Goal: Transaction & Acquisition: Purchase product/service

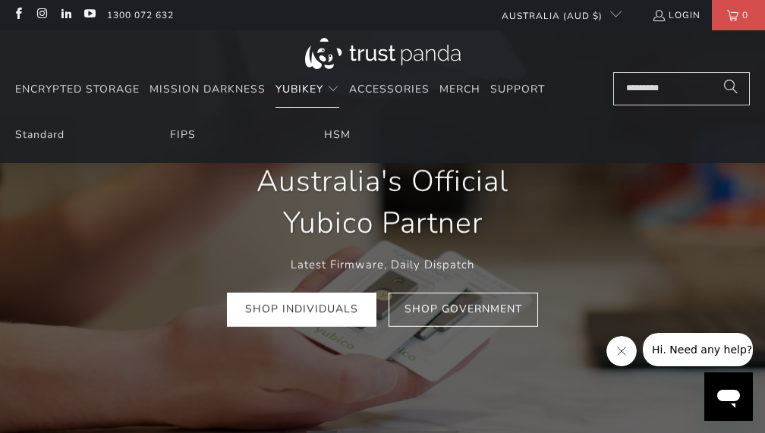
click at [315, 87] on span "YubiKey" at bounding box center [300, 89] width 48 height 14
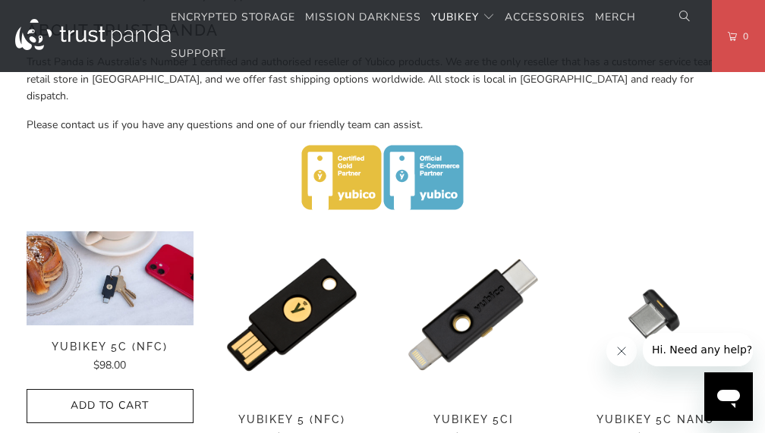
scroll to position [623, 0]
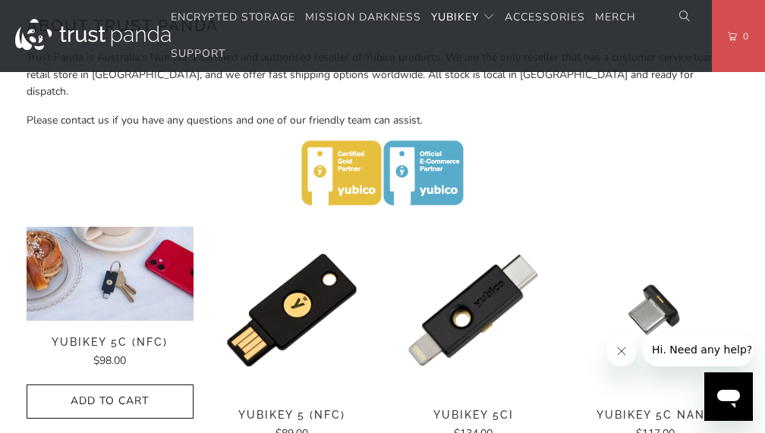
click at [134, 276] on img at bounding box center [110, 273] width 166 height 93
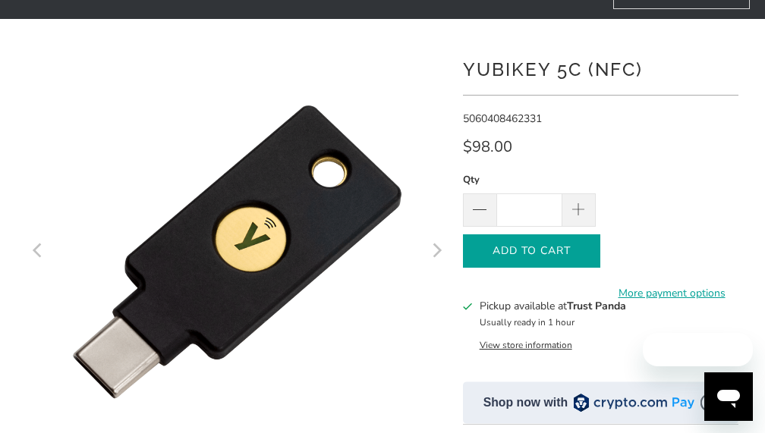
scroll to position [112, 0]
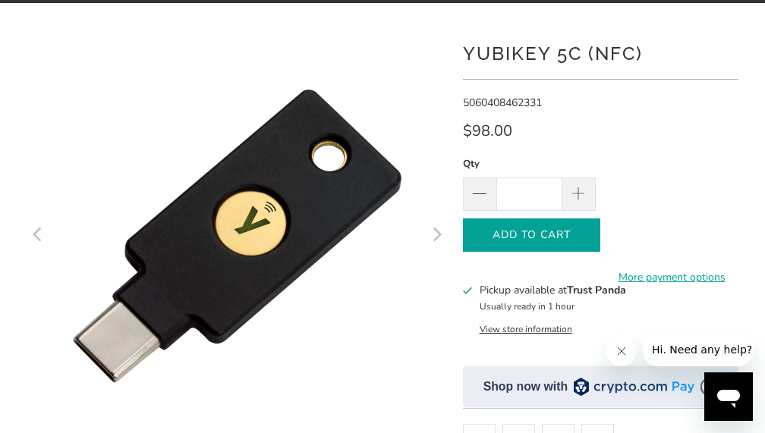
click at [540, 231] on icon "button" at bounding box center [532, 235] width 24 height 24
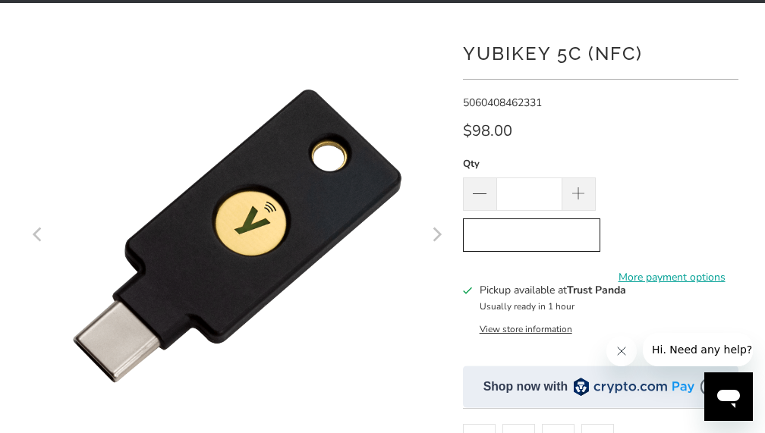
scroll to position [0, 0]
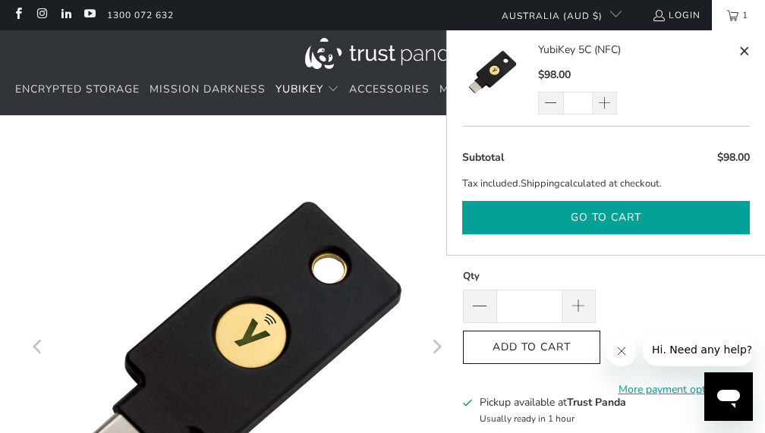
click at [612, 215] on button "Go to cart" at bounding box center [606, 218] width 288 height 34
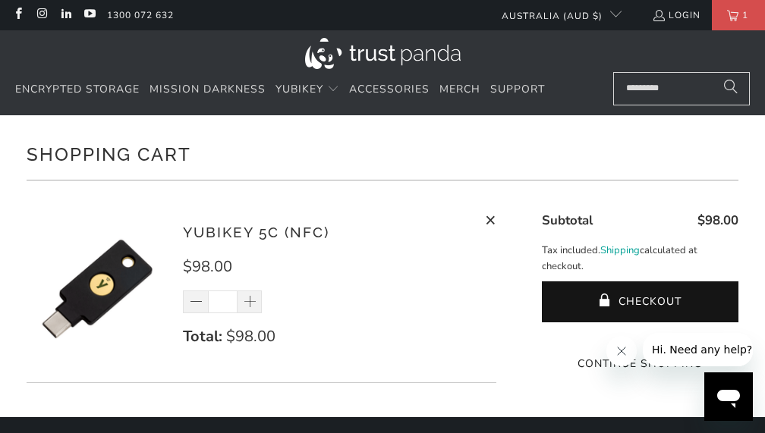
click at [670, 82] on input "Search..." at bounding box center [681, 88] width 137 height 33
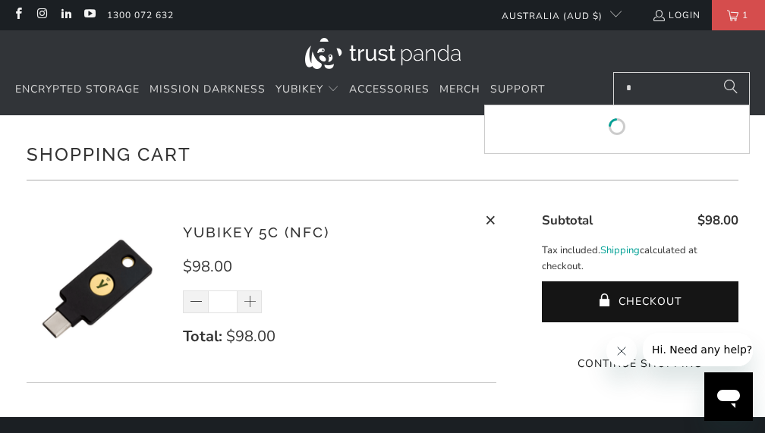
type input "*"
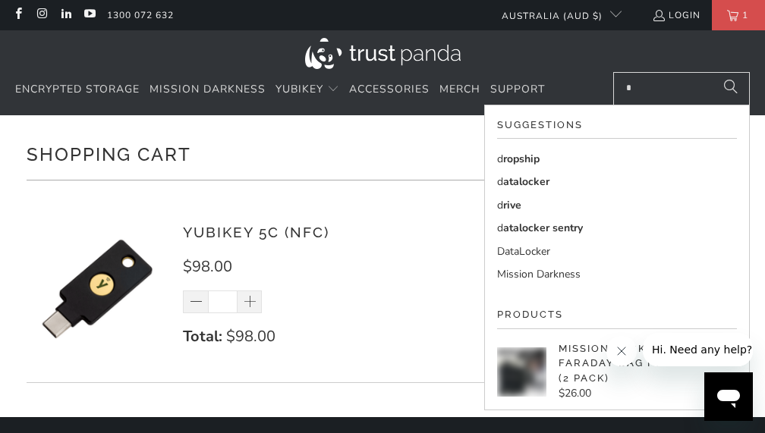
click at [646, 297] on div "Suggestions d ropship d atalocker d rive d atalocker sentry DataLocker Mission …" at bounding box center [617, 394] width 240 height 553
click at [416, 299] on div "YubiKey 5C (NFC) $98.00 * Total: $98.00 Remove" at bounding box center [332, 293] width 298 height 143
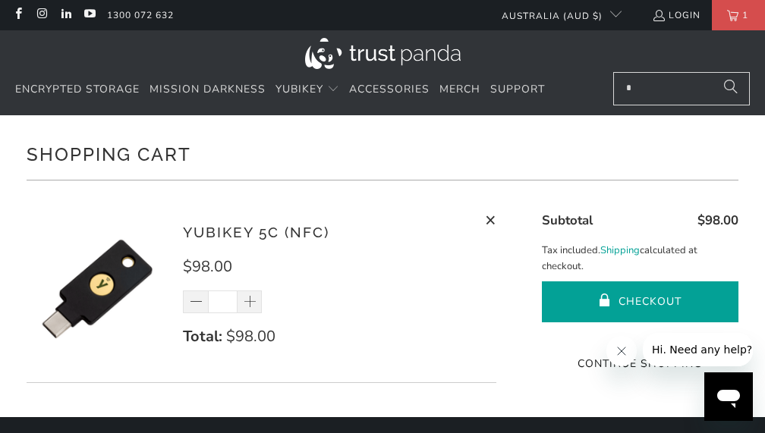
click at [606, 287] on button "Checkout" at bounding box center [640, 302] width 197 height 41
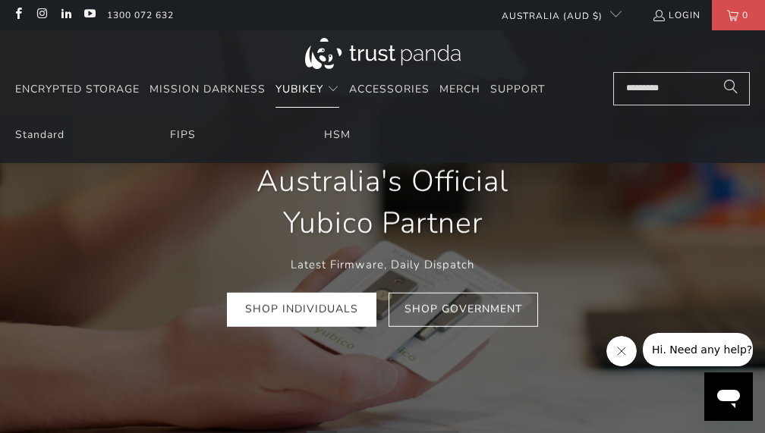
click at [298, 96] on span "YubiKey" at bounding box center [300, 89] width 48 height 14
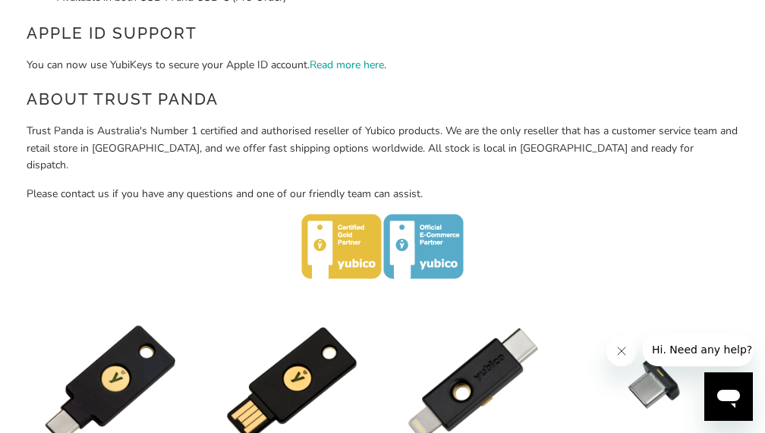
scroll to position [690, 0]
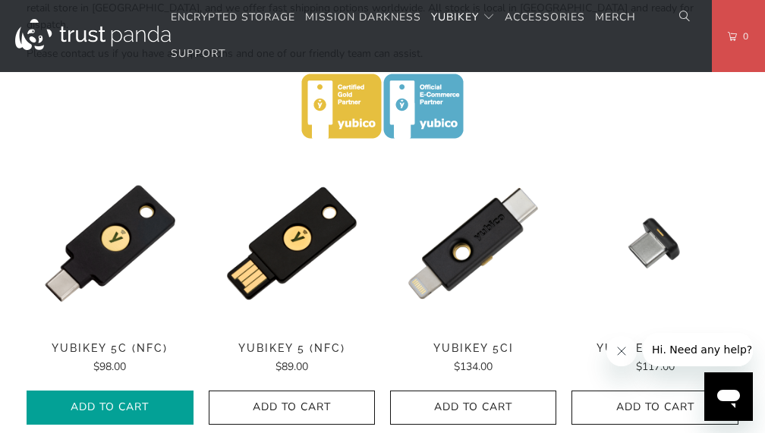
click at [106, 395] on icon "button" at bounding box center [110, 407] width 24 height 24
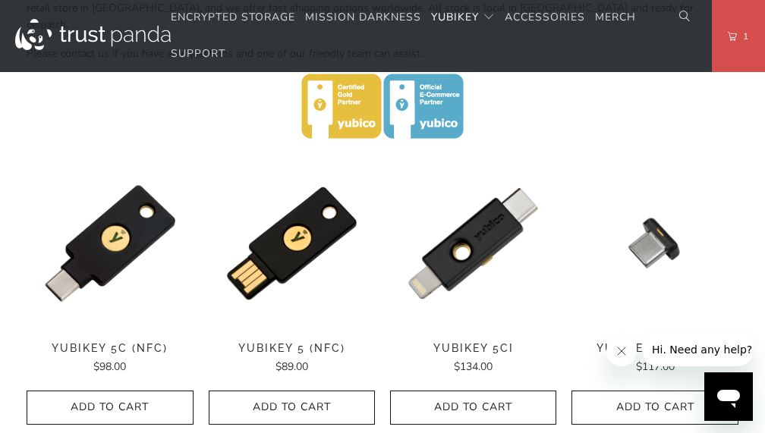
click at [682, 12] on link at bounding box center [686, 17] width 46 height 17
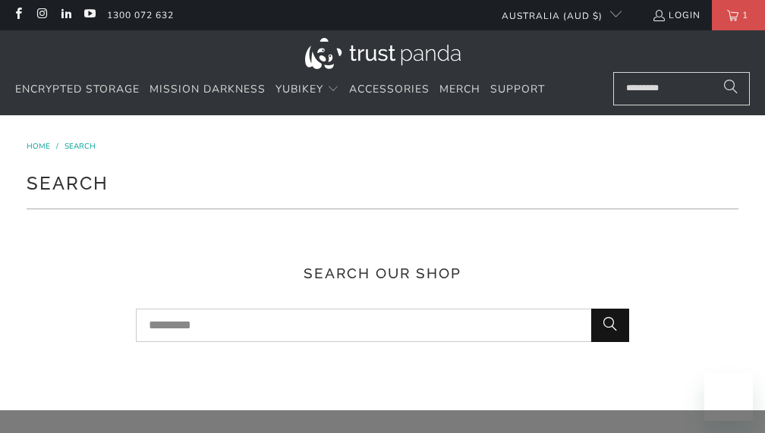
click at [678, 12] on link "Login" at bounding box center [676, 15] width 49 height 17
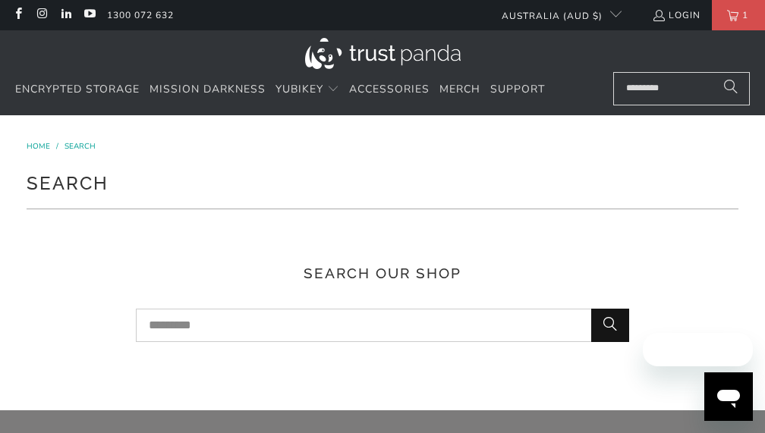
click at [671, 83] on input "Search..." at bounding box center [681, 88] width 137 height 33
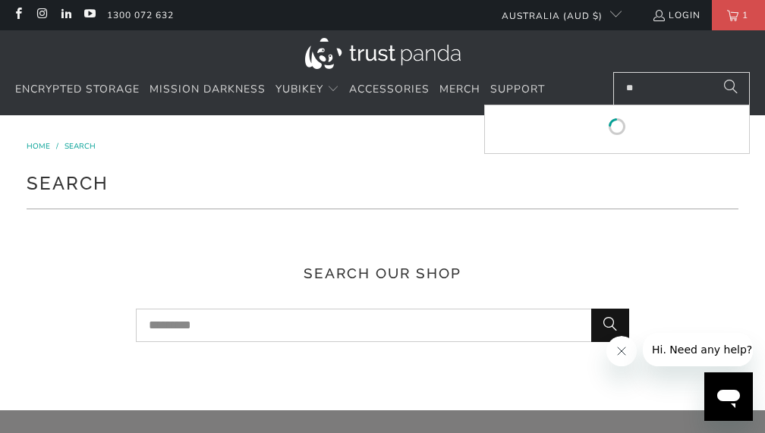
type input "**"
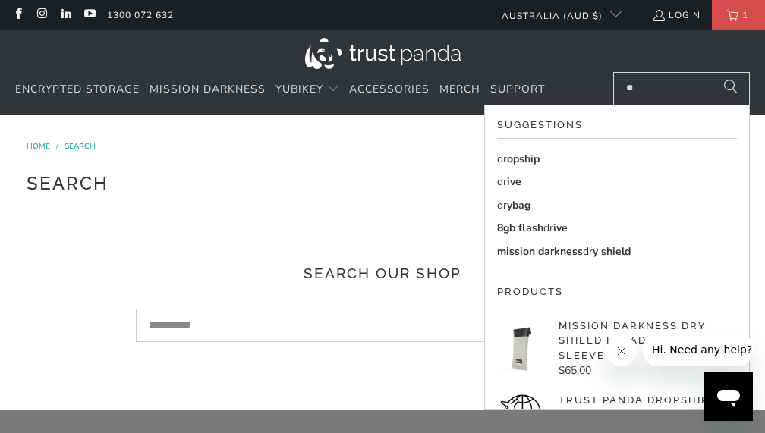
click at [556, 159] on link "dr opship" at bounding box center [617, 159] width 240 height 17
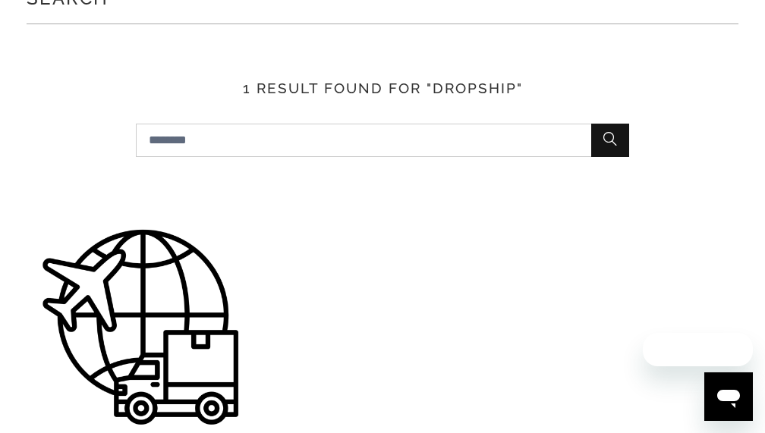
scroll to position [344, 0]
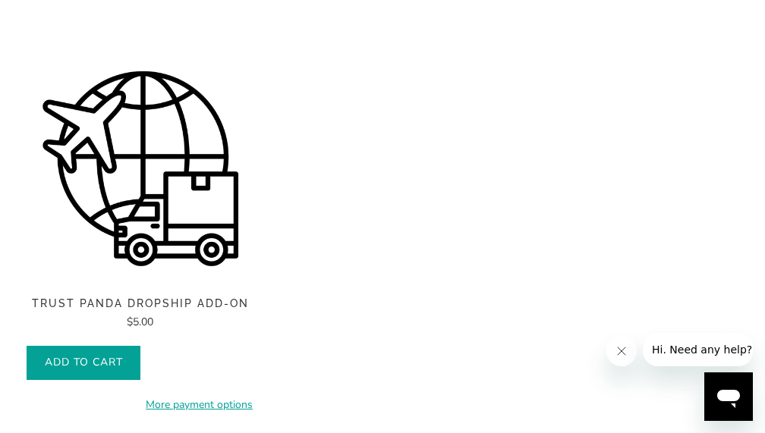
click at [103, 363] on span "Add to Cart" at bounding box center [84, 363] width 82 height 13
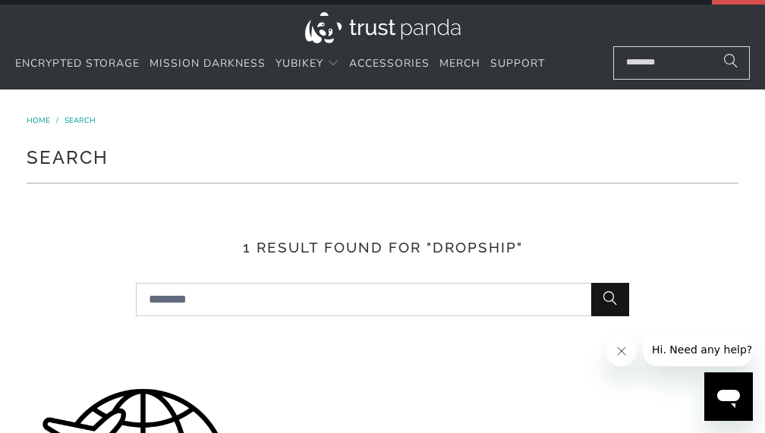
scroll to position [0, 0]
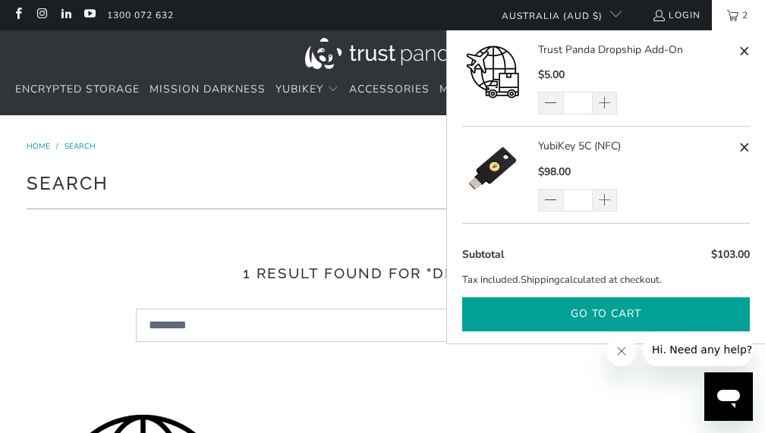
click at [629, 318] on button "Go to cart" at bounding box center [606, 315] width 288 height 34
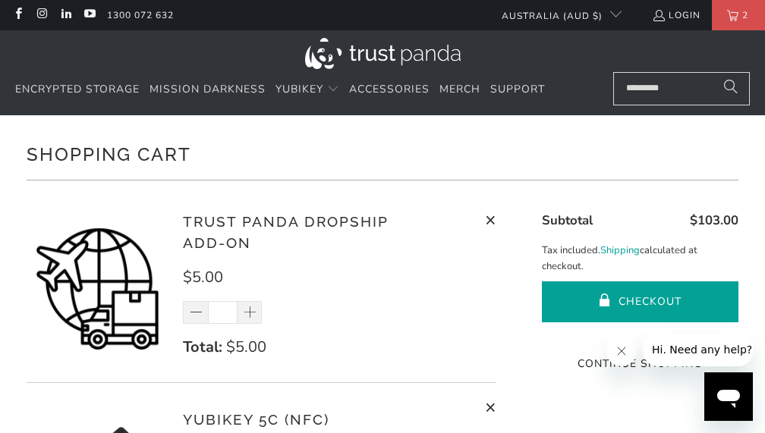
click at [641, 289] on button "Checkout" at bounding box center [640, 302] width 197 height 41
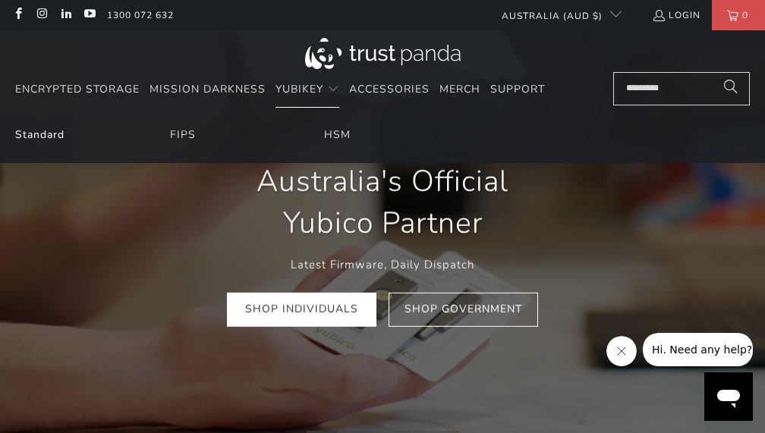
click at [61, 135] on link "Standard" at bounding box center [39, 135] width 49 height 14
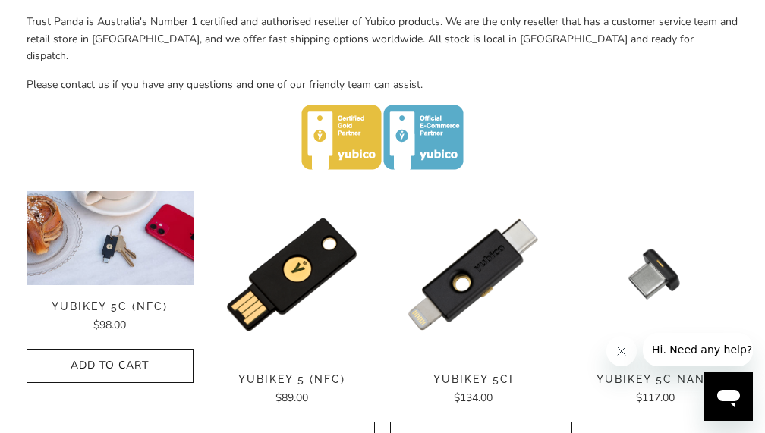
scroll to position [740, 0]
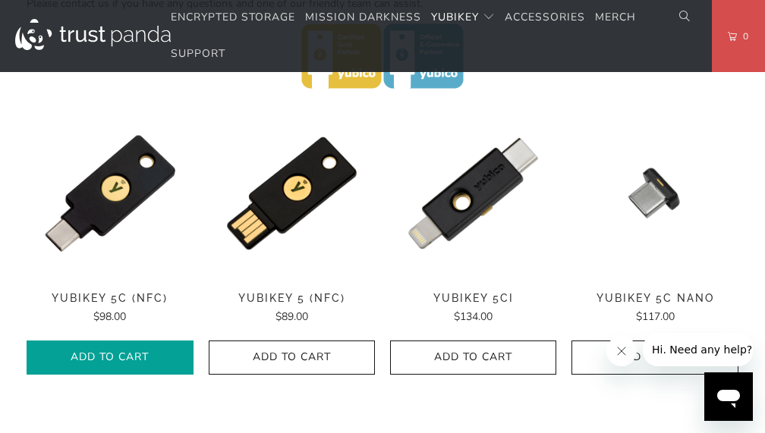
click at [140, 351] on span "Add to Cart" at bounding box center [110, 357] width 134 height 13
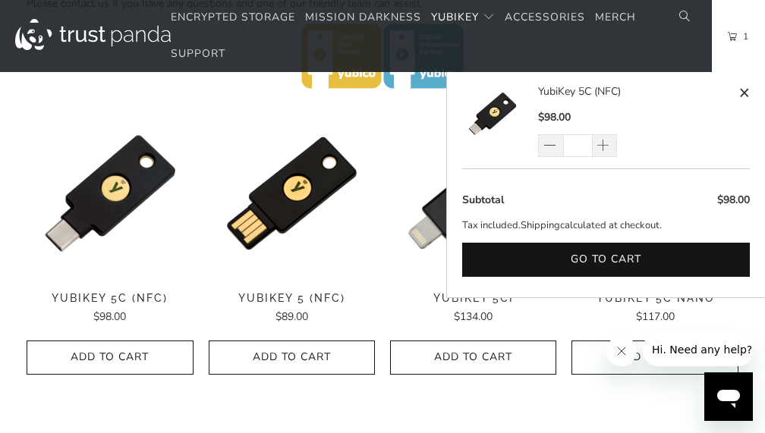
click at [739, 24] on link "1" at bounding box center [738, 36] width 53 height 72
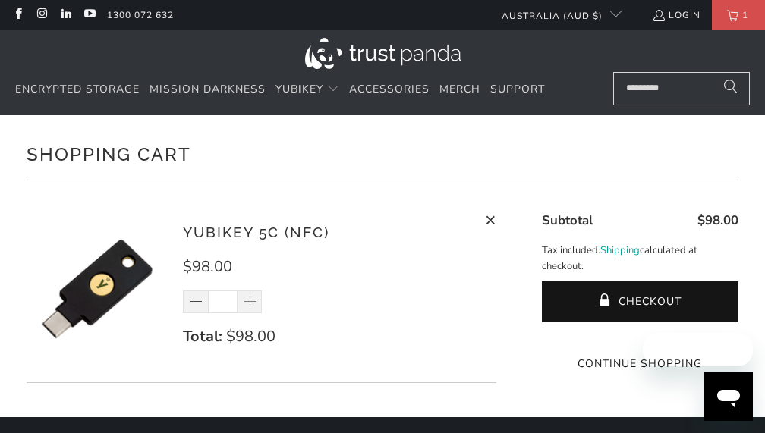
click at [528, 134] on div "Shopping Cart There are no items in your cart. Continue Shopping YubiKey 5C (NF…" at bounding box center [382, 266] width 727 height 302
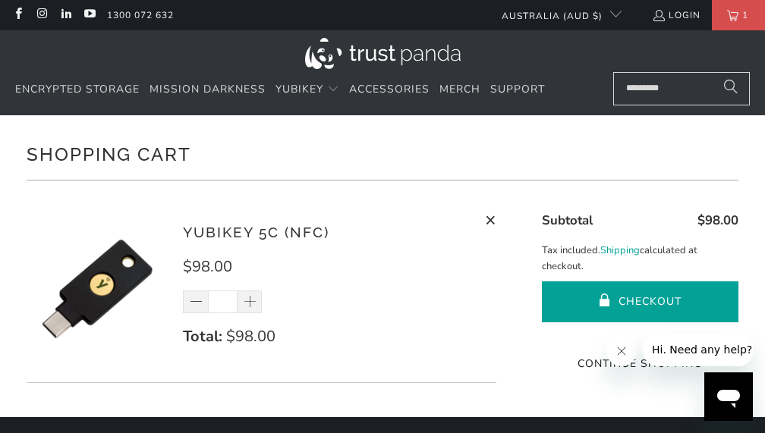
click at [610, 293] on button "Checkout" at bounding box center [640, 302] width 197 height 41
